Goal: Task Accomplishment & Management: Complete application form

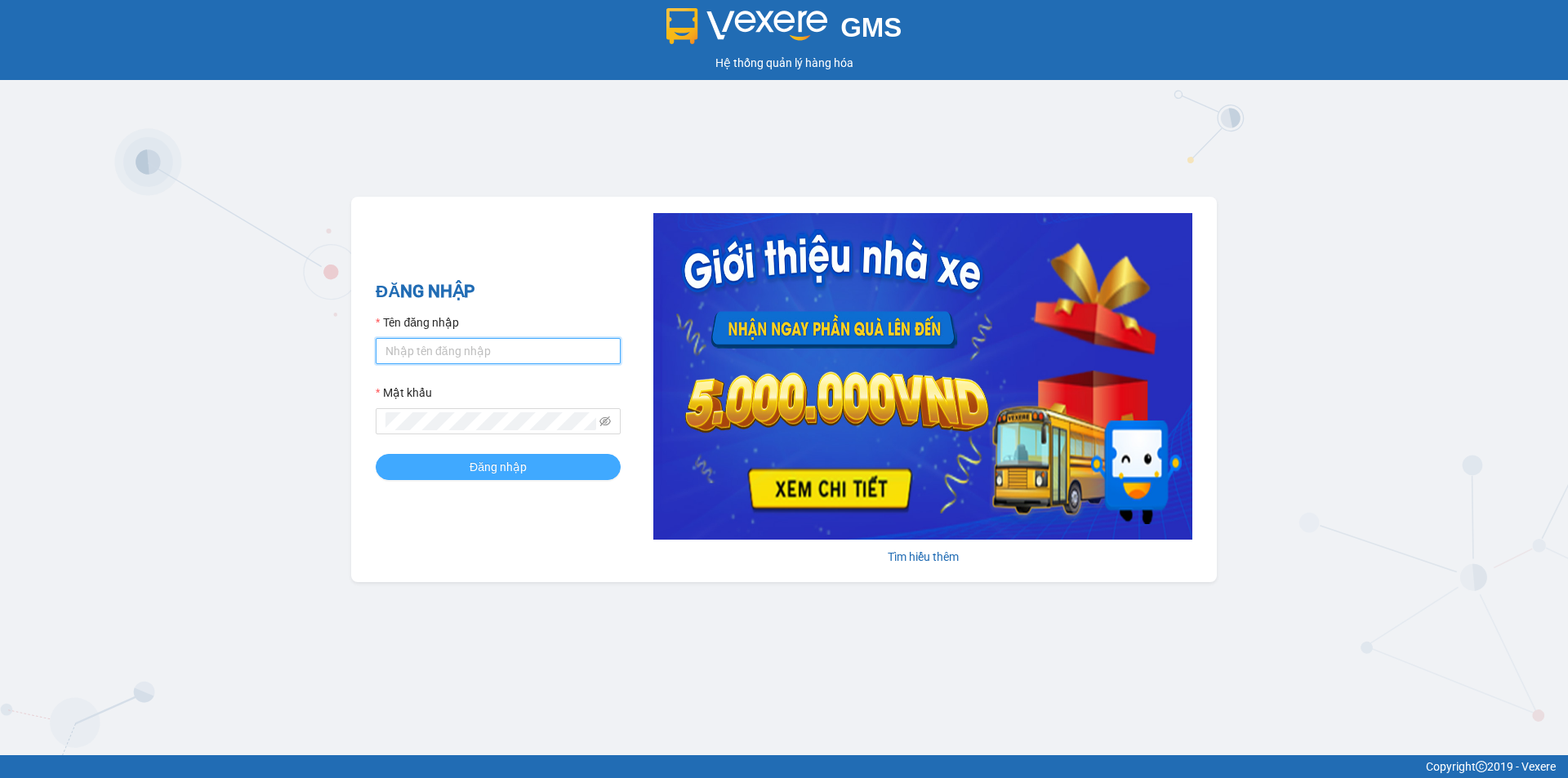
type input "trangnt.lienhung"
click at [485, 469] on span "Đăng nhập" at bounding box center [498, 467] width 57 height 18
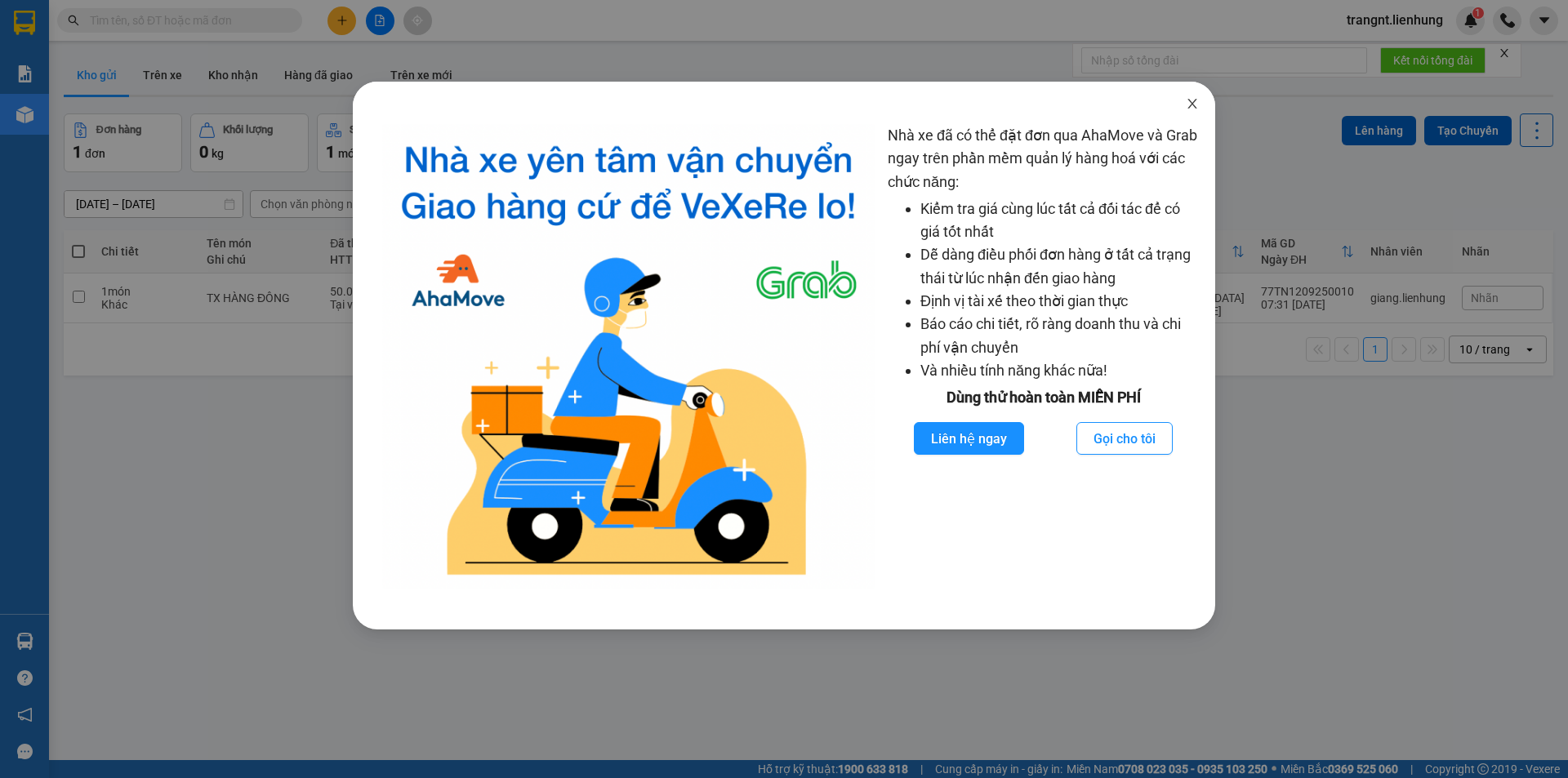
click at [1191, 108] on icon "close" at bounding box center [1191, 103] width 13 height 13
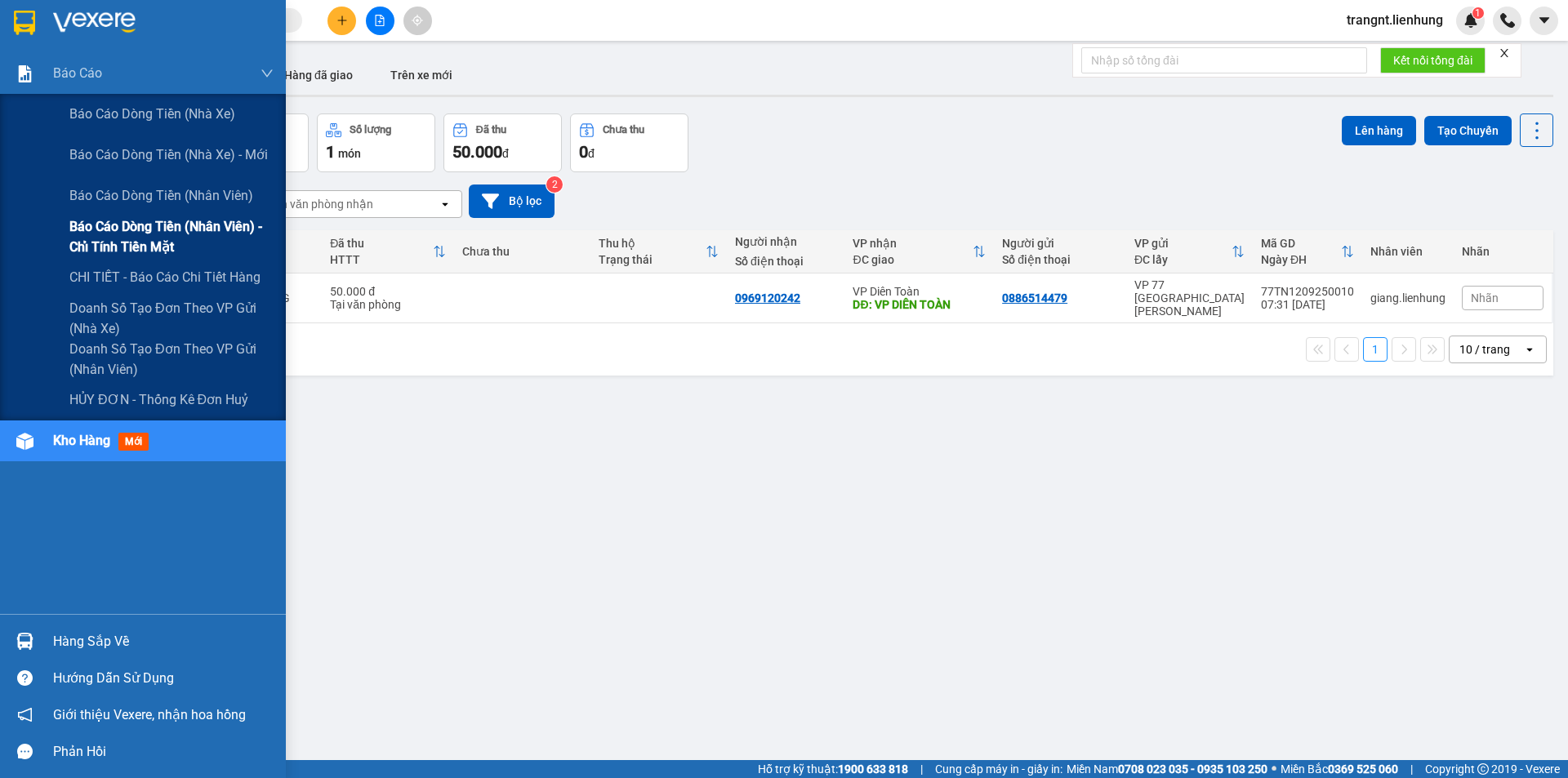
click at [118, 224] on span "Báo cáo dòng tiền (nhân viên) - chỉ tính tiền mặt" at bounding box center [171, 236] width 204 height 41
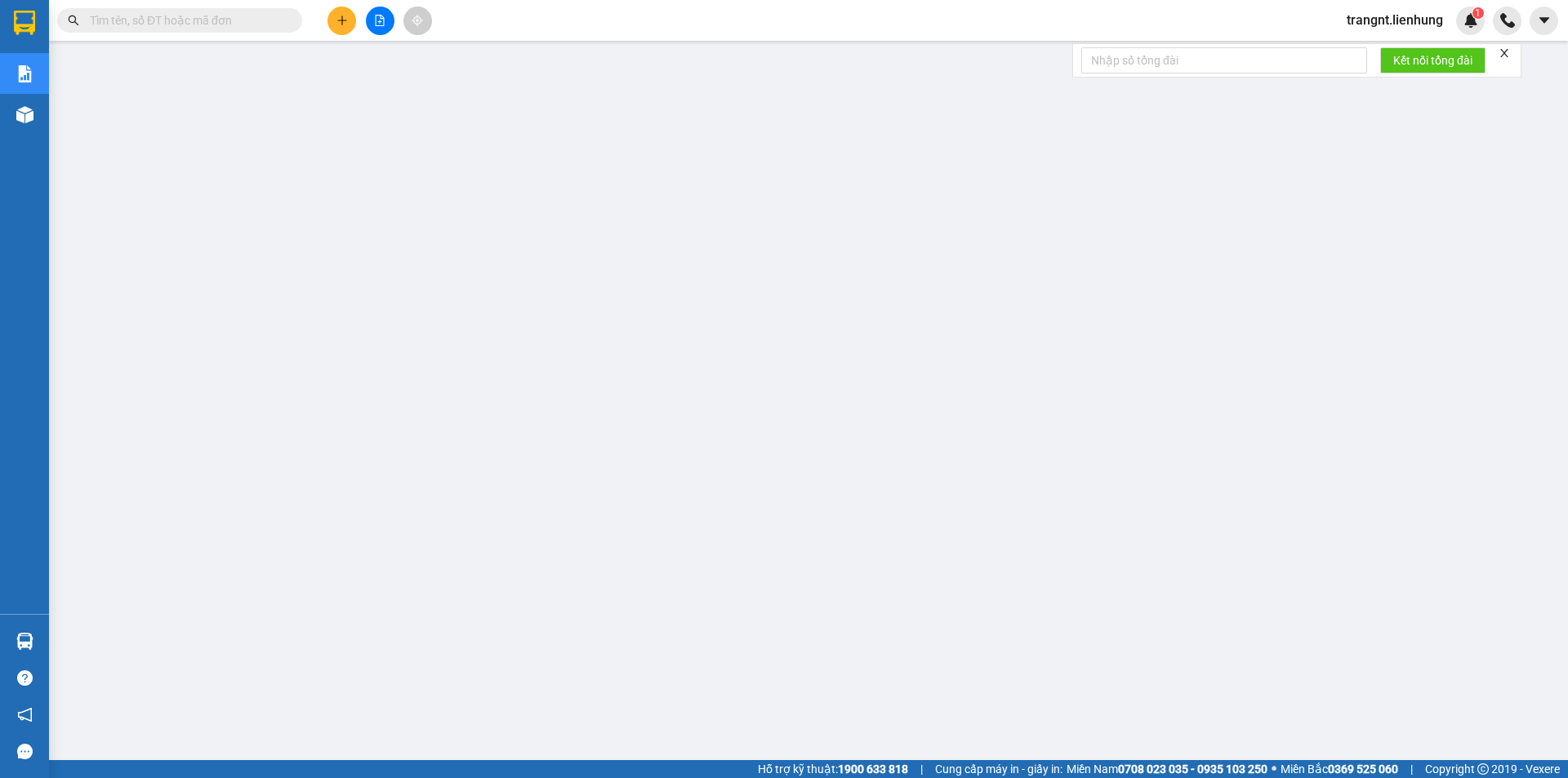
click at [176, 19] on input "text" at bounding box center [186, 20] width 193 height 18
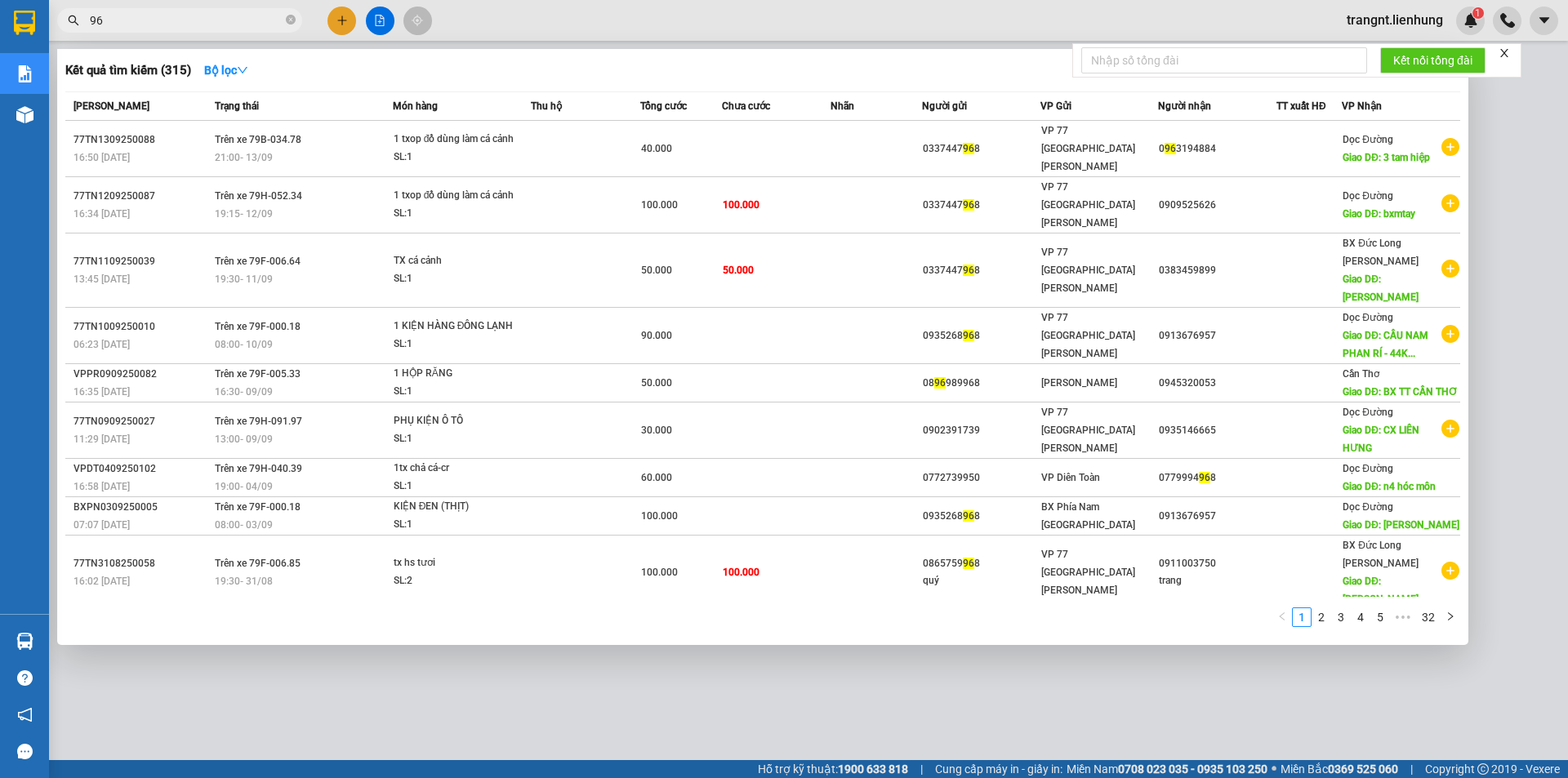
type input "9"
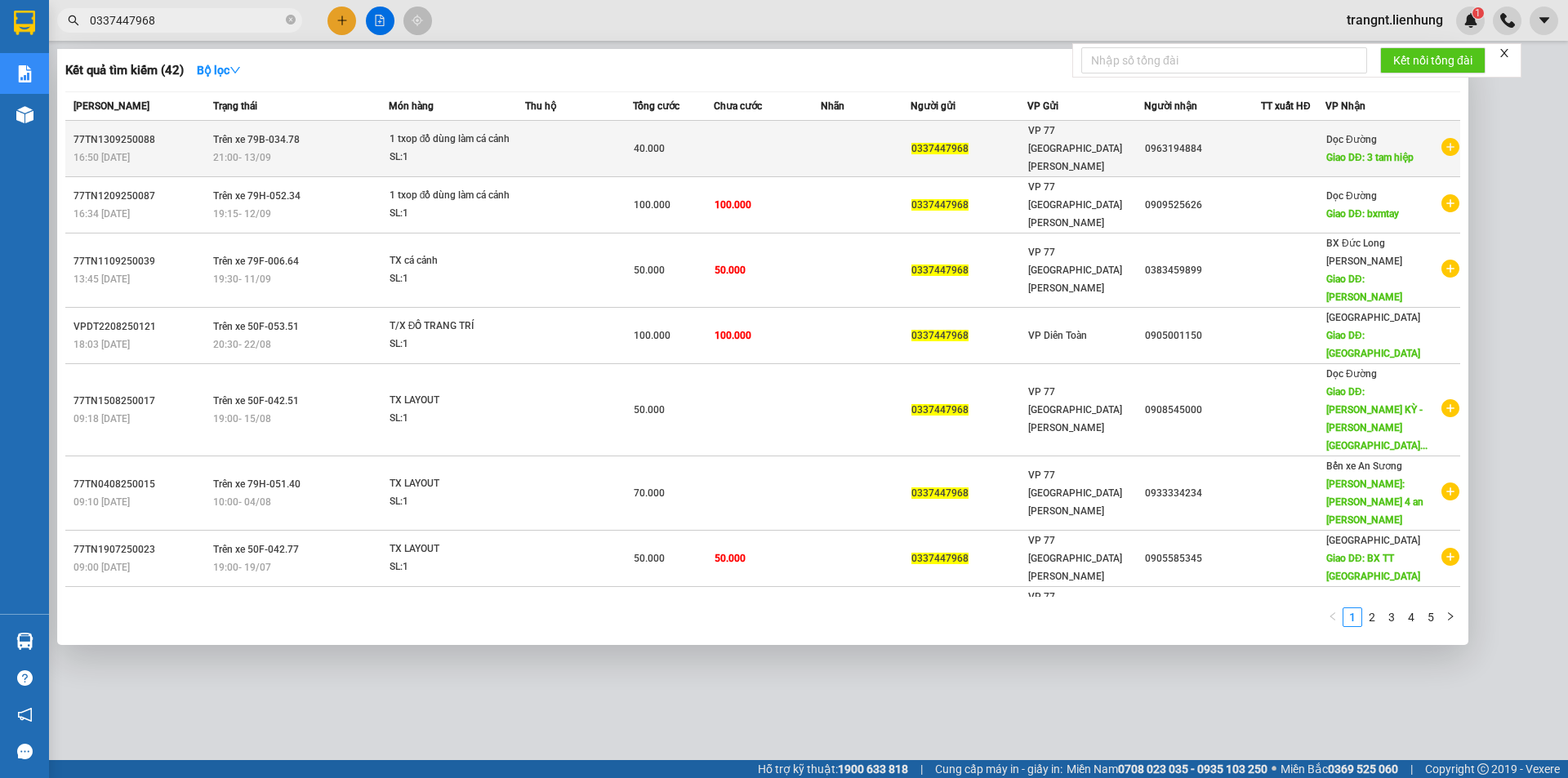
type input "0337447968"
click at [524, 140] on span "1 txop đồ dùng làm cá cảnh SL: 1" at bounding box center [457, 148] width 135 height 35
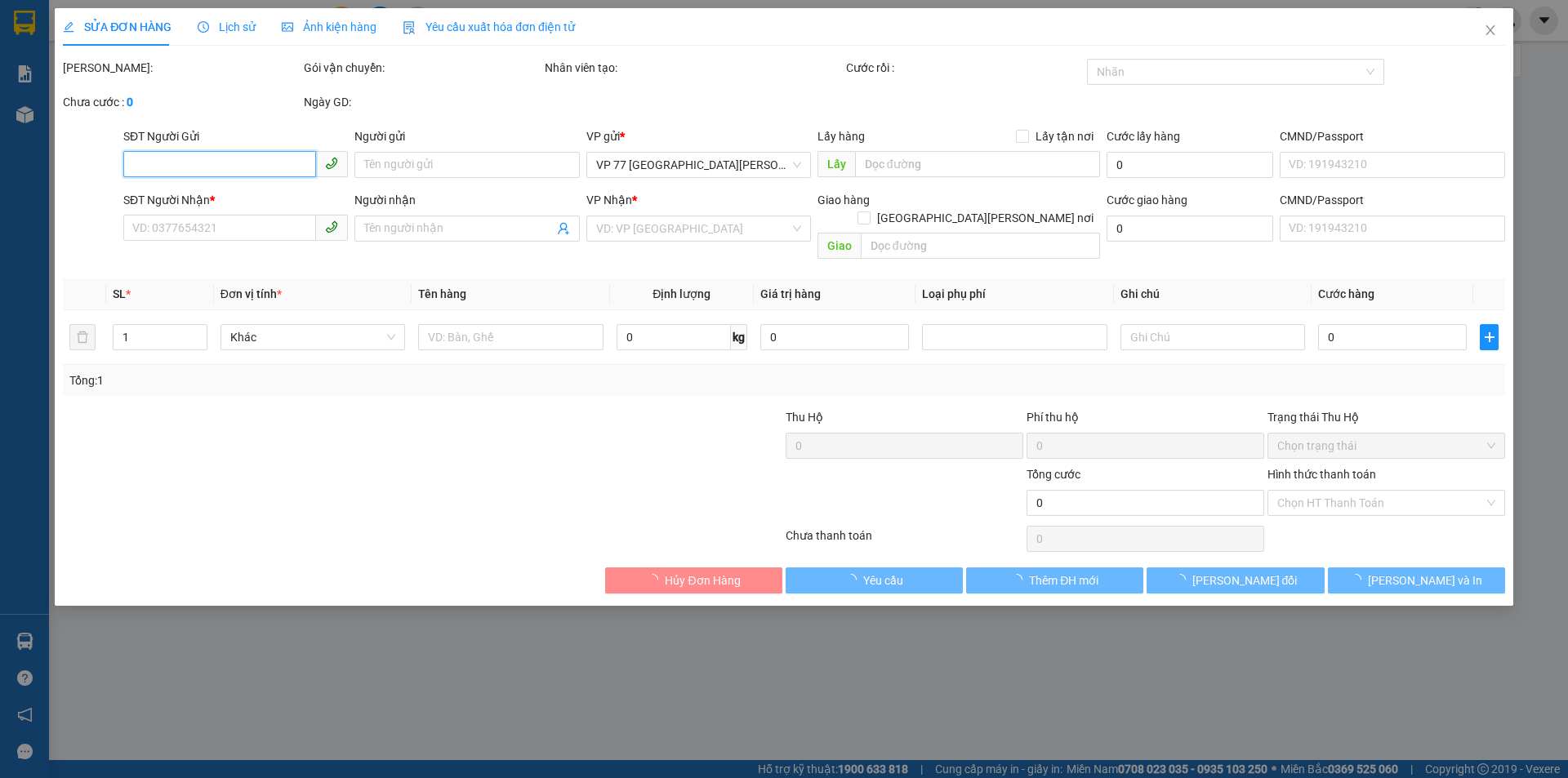
type input "0337447968"
type input "038078001489"
type input "0963194884"
type input "3 tam hiệp"
type input "40.000"
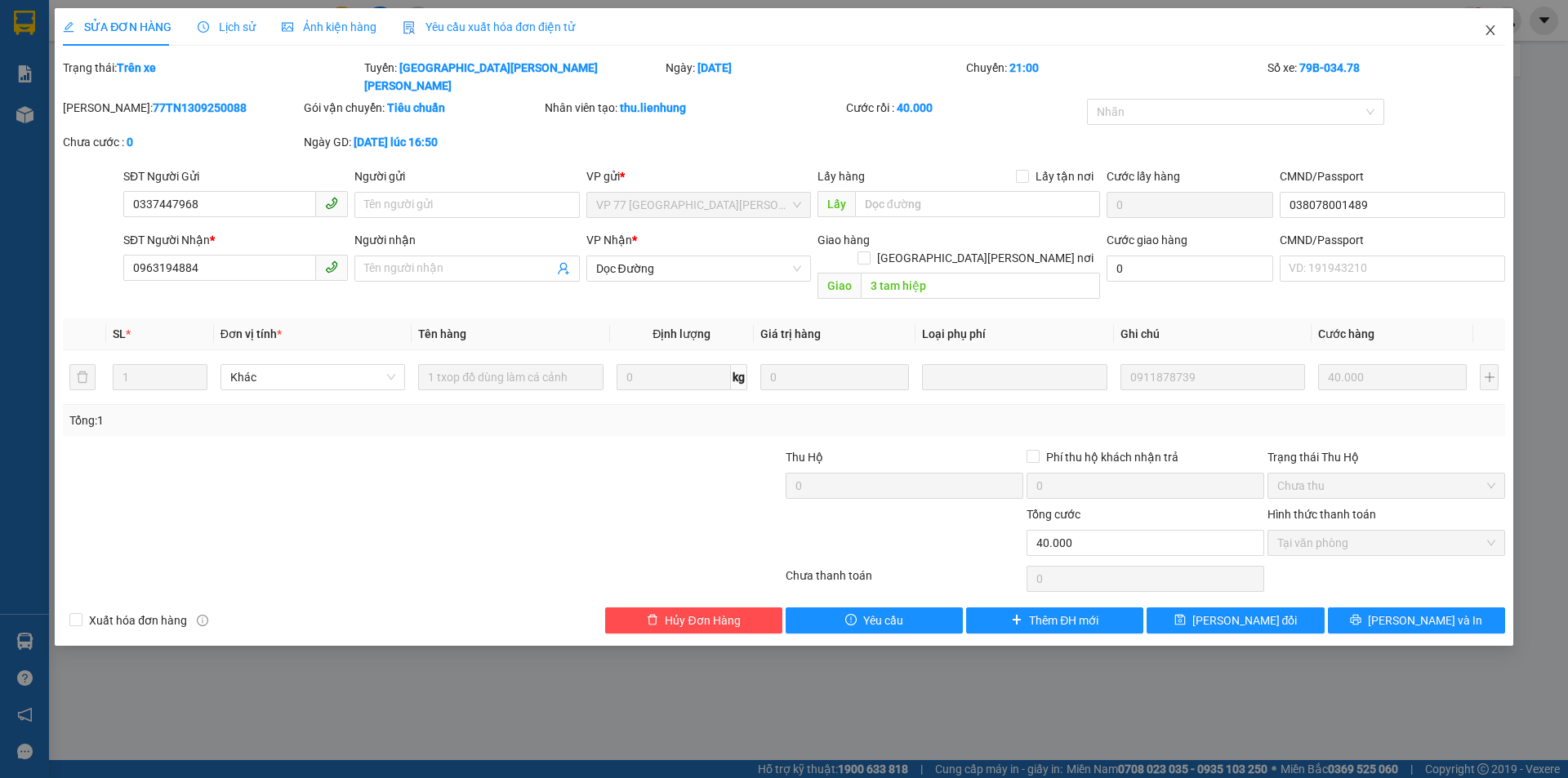
click at [1490, 27] on icon "close" at bounding box center [1490, 30] width 13 height 13
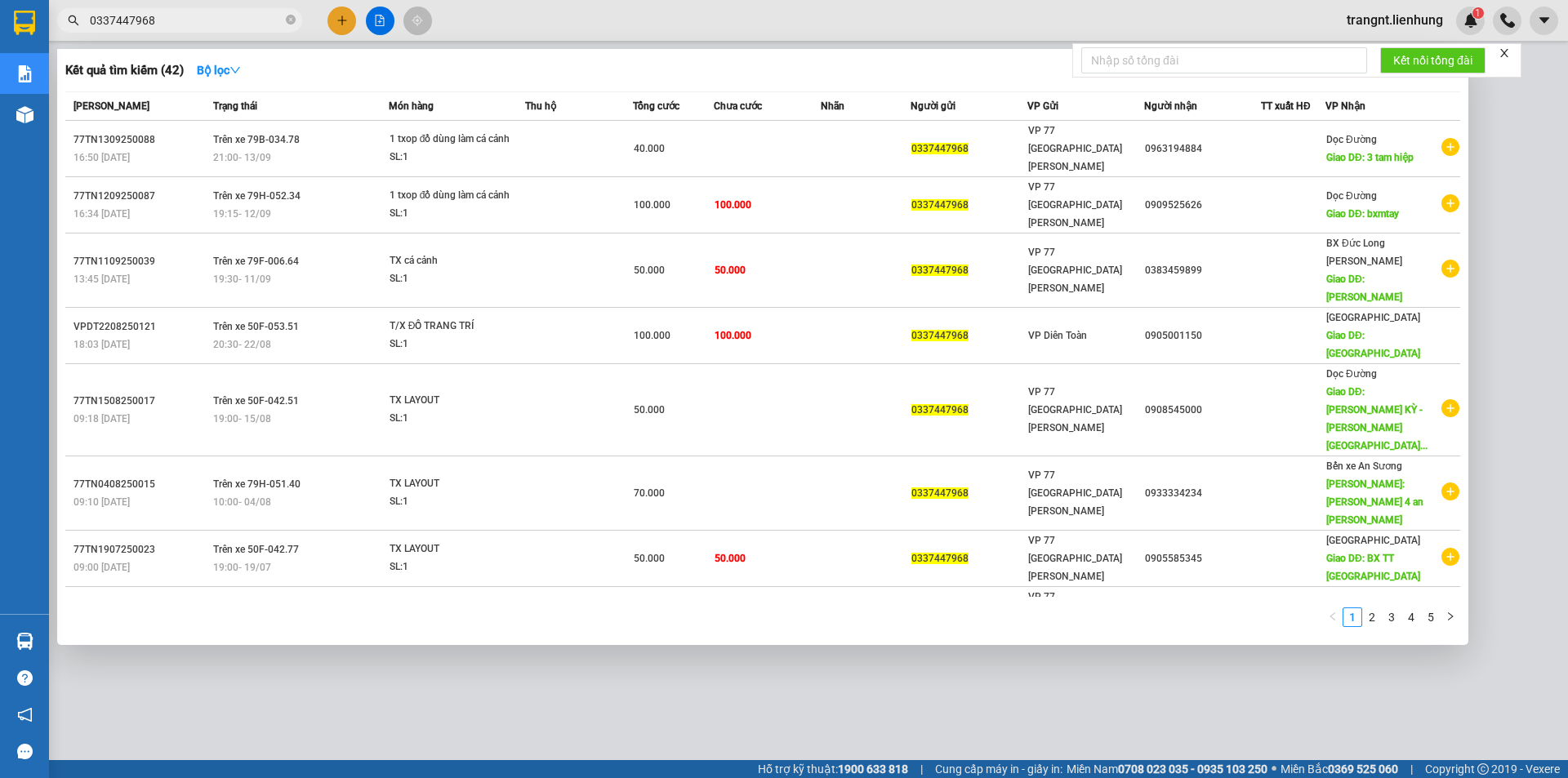
click at [173, 19] on input "0337447968" at bounding box center [186, 20] width 193 height 18
